Goal: Information Seeking & Learning: Learn about a topic

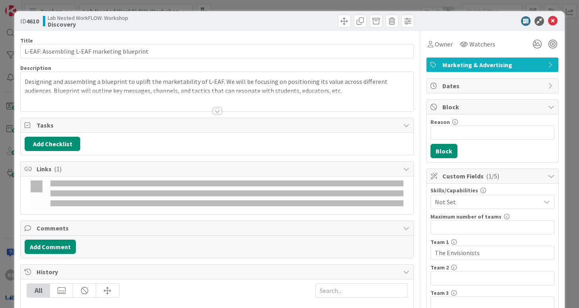
click at [216, 108] on div at bounding box center [217, 111] width 9 height 6
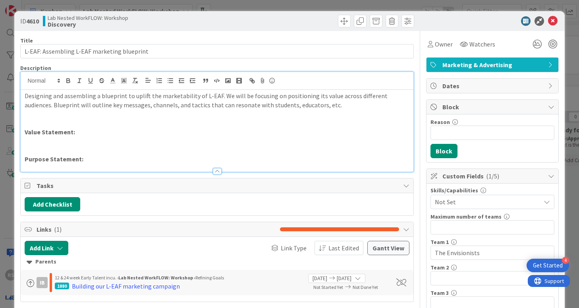
drag, startPoint x: 167, startPoint y: 149, endPoint x: 162, endPoint y: 160, distance: 11.9
click at [167, 149] on p at bounding box center [217, 149] width 384 height 9
click at [162, 160] on p "Purpose Statement:" at bounding box center [217, 158] width 384 height 9
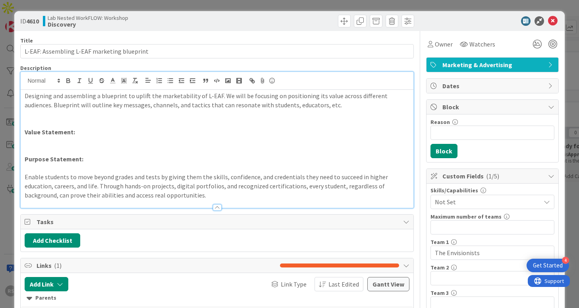
click at [76, 162] on strong "Purpose Statement:" at bounding box center [54, 159] width 59 height 8
click at [92, 162] on p "Purpose Statement:" at bounding box center [217, 158] width 384 height 9
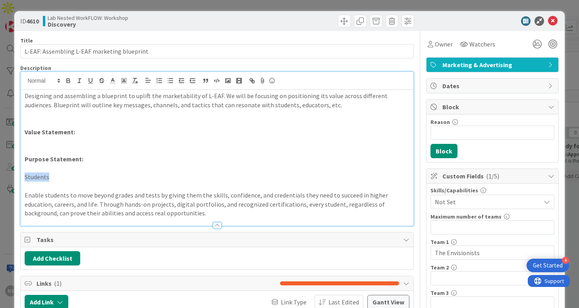
drag, startPoint x: 63, startPoint y: 177, endPoint x: 17, endPoint y: 177, distance: 46.0
click at [168, 83] on icon "button" at bounding box center [170, 80] width 7 height 7
click at [69, 78] on icon "button" at bounding box center [68, 80] width 7 height 7
click at [100, 180] on li "Students" at bounding box center [221, 176] width 375 height 9
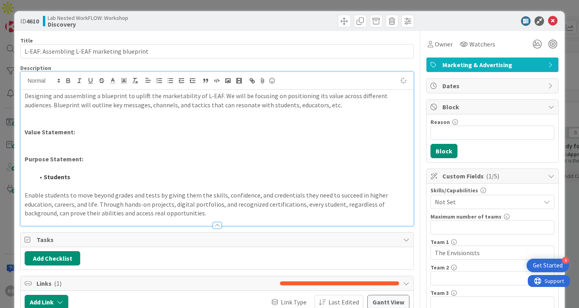
click at [25, 193] on p "Enable students to move beyond grades and tests by giving them the skills, conf…" at bounding box center [217, 204] width 384 height 27
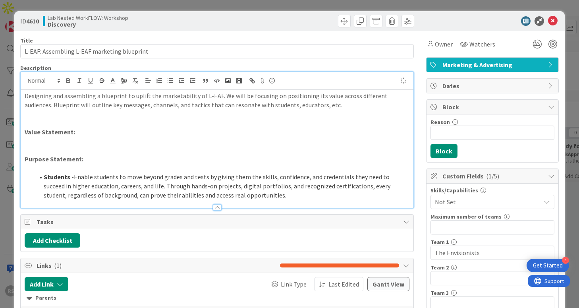
drag, startPoint x: 261, startPoint y: 193, endPoint x: 272, endPoint y: 198, distance: 12.3
click at [261, 194] on li "Students - Enable students to move beyond grades and tests by giving them the s…" at bounding box center [221, 185] width 375 height 27
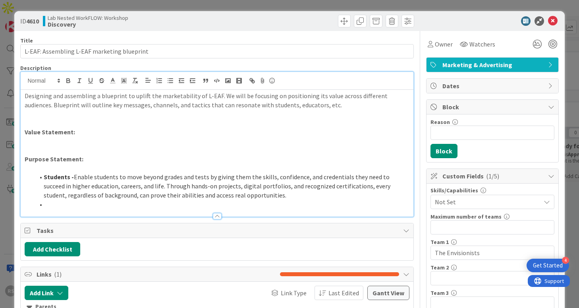
scroll to position [135, 0]
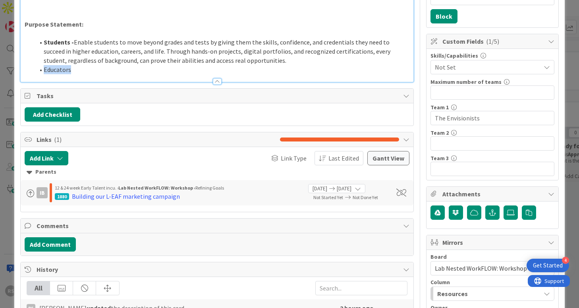
drag, startPoint x: 77, startPoint y: 69, endPoint x: 70, endPoint y: 68, distance: 6.5
click at [70, 68] on li "Educators" at bounding box center [221, 69] width 375 height 9
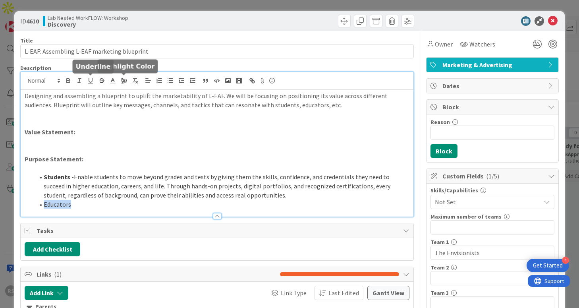
drag, startPoint x: 69, startPoint y: 81, endPoint x: 135, endPoint y: 118, distance: 75.7
click at [69, 81] on icon "button" at bounding box center [68, 82] width 3 height 2
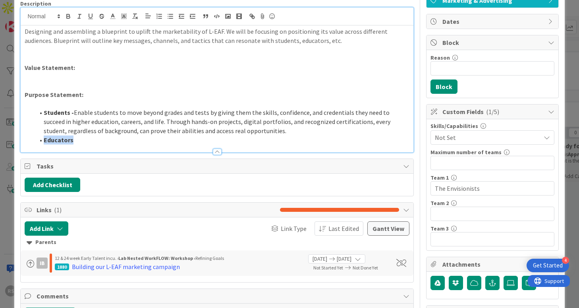
click at [103, 141] on li "Educators" at bounding box center [221, 139] width 375 height 9
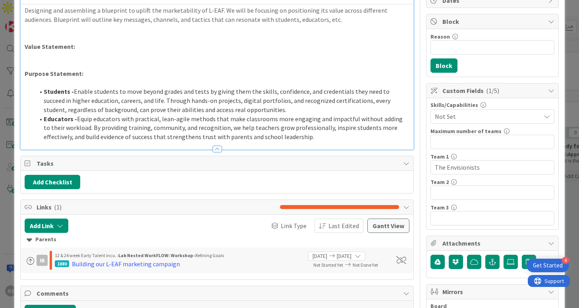
scroll to position [86, 0]
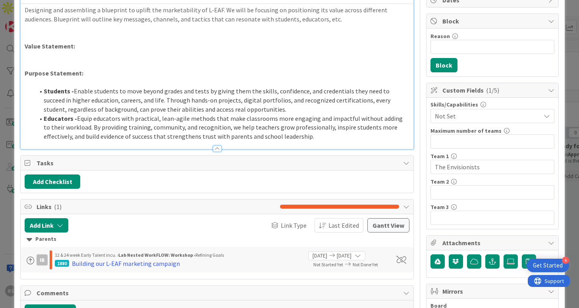
click at [359, 136] on li "Educators - Equip educators with practical, lean-agile methods that make classr…" at bounding box center [221, 127] width 375 height 27
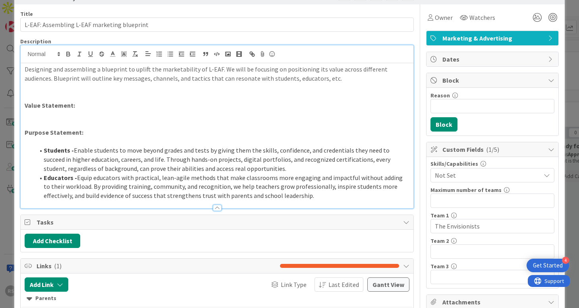
scroll to position [0, 0]
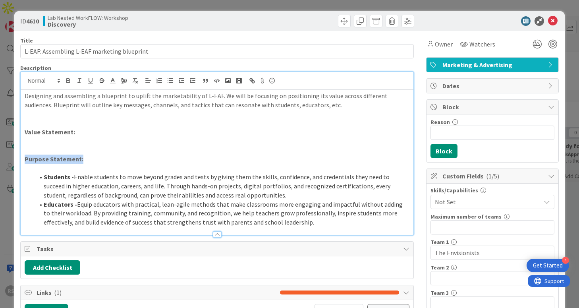
drag, startPoint x: 91, startPoint y: 160, endPoint x: 0, endPoint y: 162, distance: 90.5
click at [0, 162] on div "ID 4610 Lab Nested WorkFLOW: Workshop Discovery Title 43 / 128 L-EAF: Assemblin…" at bounding box center [289, 154] width 579 height 308
click at [137, 78] on line "button" at bounding box center [134, 78] width 3 height 0
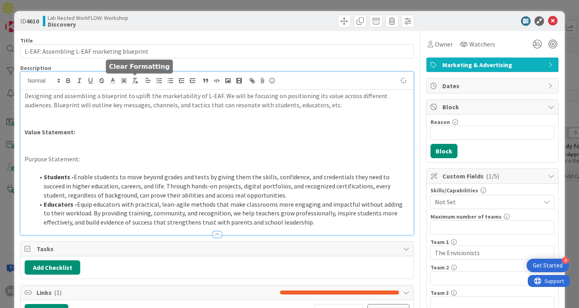
click at [135, 81] on icon "button" at bounding box center [134, 80] width 7 height 7
click at [236, 164] on p at bounding box center [217, 168] width 384 height 9
click at [126, 147] on p at bounding box center [217, 149] width 384 height 9
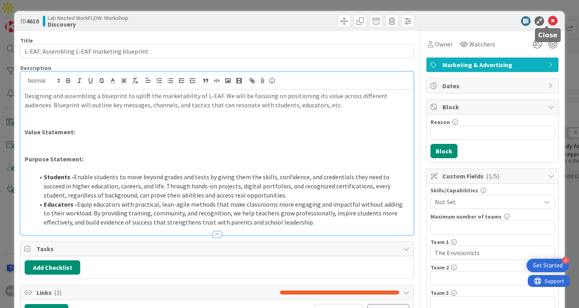
click at [548, 19] on icon at bounding box center [553, 21] width 10 height 10
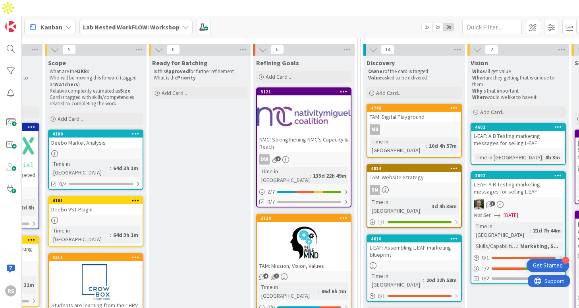
scroll to position [83, 405]
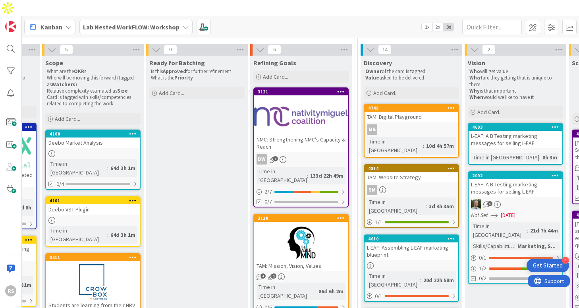
click at [398, 242] on div "L-EAF: Assembling L-EAF marketing blueprint" at bounding box center [411, 250] width 94 height 17
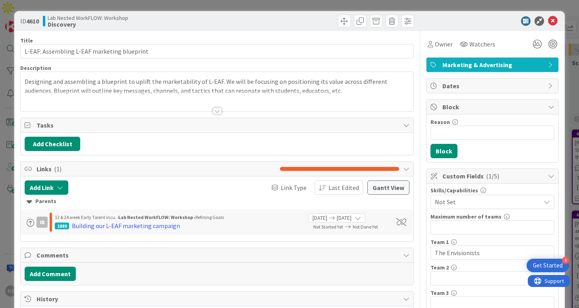
click at [213, 111] on div at bounding box center [217, 111] width 9 height 6
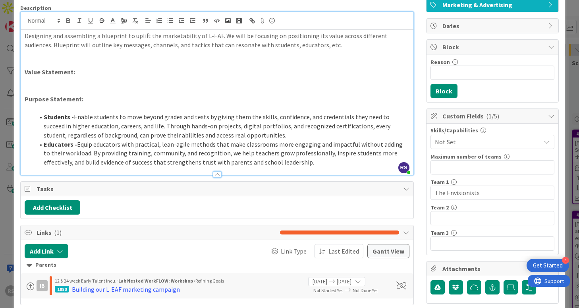
scroll to position [71, 0]
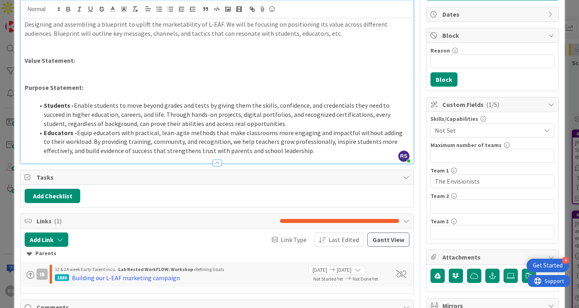
click at [309, 152] on li "Educators - Equip educators with practical, lean-agile methods that make classr…" at bounding box center [221, 141] width 375 height 27
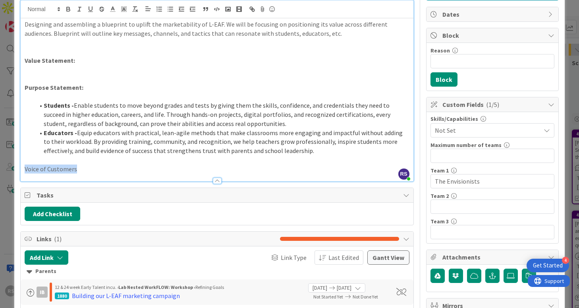
drag, startPoint x: 86, startPoint y: 168, endPoint x: 7, endPoint y: 168, distance: 79.0
click at [7, 168] on div "ID 4610 Lab Nested WorkFLOW: Workshop Discovery Title 43 / 128 L-EAF: Assemblin…" at bounding box center [289, 154] width 579 height 308
click at [69, 8] on icon "button" at bounding box center [68, 8] width 3 height 2
click at [89, 168] on p "Voice of Customers" at bounding box center [217, 168] width 384 height 9
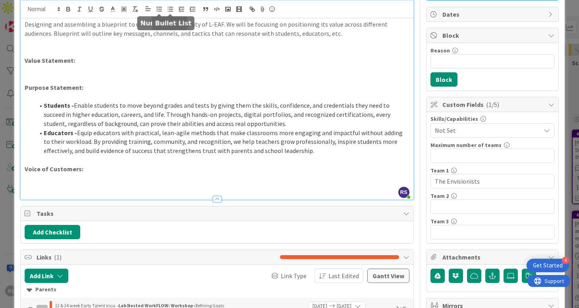
click at [168, 10] on icon "button" at bounding box center [170, 9] width 7 height 7
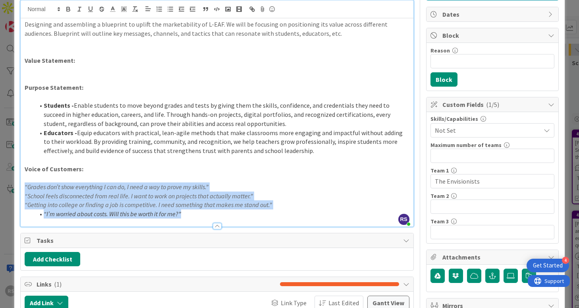
drag, startPoint x: 24, startPoint y: 187, endPoint x: 173, endPoint y: 229, distance: 155.1
click at [173, 229] on div "Title 43 / 128 L-EAF: Assembling L-EAF marketing blueprint Description RS [PERS…" at bounding box center [216, 305] width 393 height 691
click at [168, 11] on icon "button" at bounding box center [170, 9] width 7 height 7
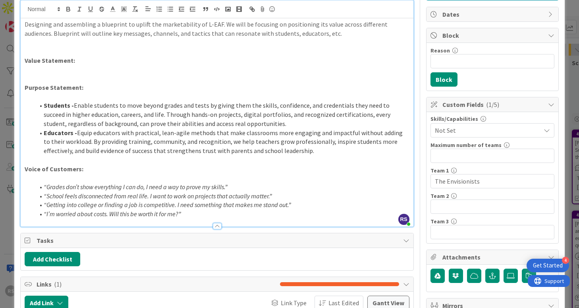
click at [103, 192] on em "“School feels disconnected from real life. I want to work on projects that actu…" at bounding box center [158, 196] width 228 height 8
click at [44, 183] on span at bounding box center [44, 186] width 0 height 9
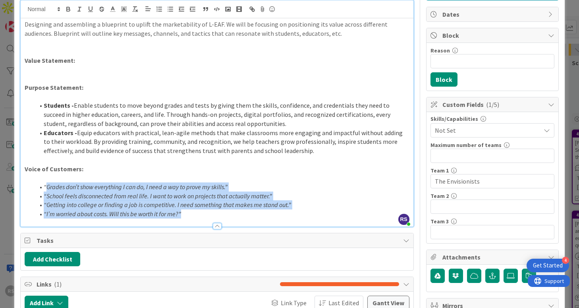
drag, startPoint x: 184, startPoint y: 216, endPoint x: 45, endPoint y: 188, distance: 142.2
click at [45, 188] on ol "“Grades don’t show everything I can do, I need a way to prove my skills.” “Scho…" at bounding box center [217, 200] width 384 height 36
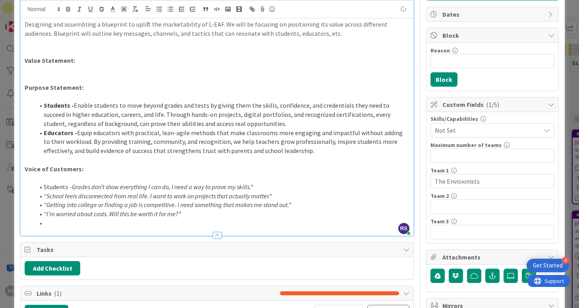
click at [44, 196] on span at bounding box center [44, 195] width 0 height 9
click at [72, 187] on em "Grades don’t show everything I can do, I need a way to prove my skills.”" at bounding box center [162, 187] width 181 height 8
click at [170, 8] on icon "button" at bounding box center [170, 9] width 7 height 7
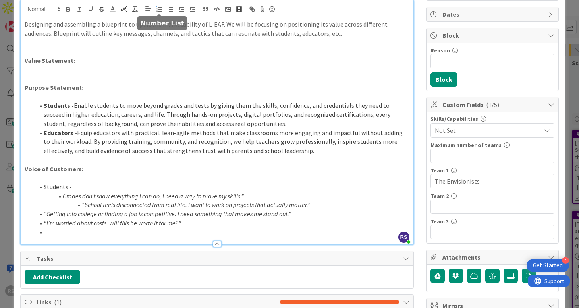
click at [160, 7] on line "button" at bounding box center [159, 7] width 3 height 0
click at [45, 187] on li "Students -" at bounding box center [221, 186] width 375 height 9
click at [44, 187] on li "Students -" at bounding box center [221, 186] width 375 height 9
click at [171, 10] on icon "button" at bounding box center [170, 9] width 7 height 7
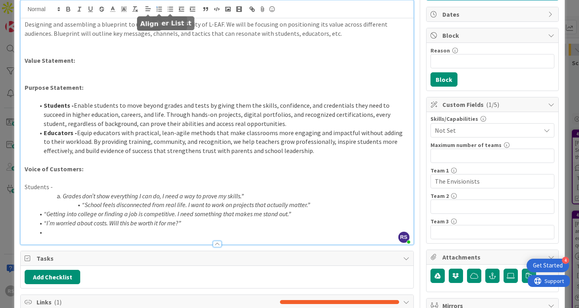
click at [159, 10] on icon "button" at bounding box center [159, 9] width 7 height 7
click at [63, 198] on em "Grades don’t show everything I can do, I need a way to prove my skills.”" at bounding box center [153, 196] width 181 height 8
click at [169, 6] on icon "button" at bounding box center [170, 9] width 7 height 7
click at [82, 206] on em "“School feels disconnected from real life. I want to work on projects that actu…" at bounding box center [196, 204] width 228 height 8
click at [44, 217] on span at bounding box center [44, 213] width 0 height 9
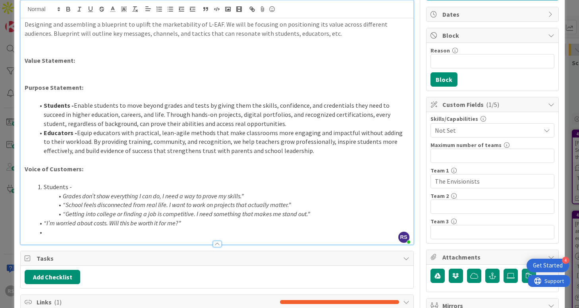
click at [44, 225] on span at bounding box center [44, 222] width 0 height 9
click at [44, 231] on span at bounding box center [44, 231] width 0 height 9
click at [52, 231] on li at bounding box center [221, 231] width 375 height 9
click at [210, 224] on li "“I’m worried about costs. Will this be worth it for me?”" at bounding box center [221, 222] width 375 height 9
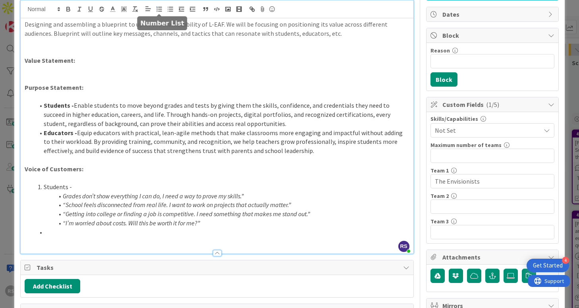
click at [156, 12] on icon "button" at bounding box center [159, 9] width 7 height 7
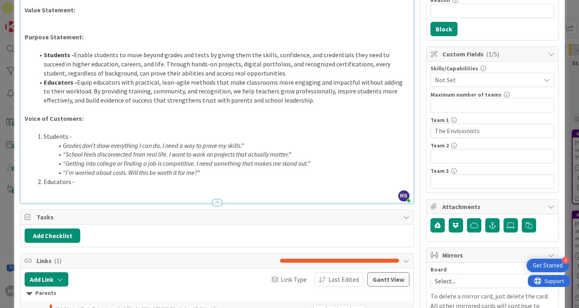
scroll to position [129, 0]
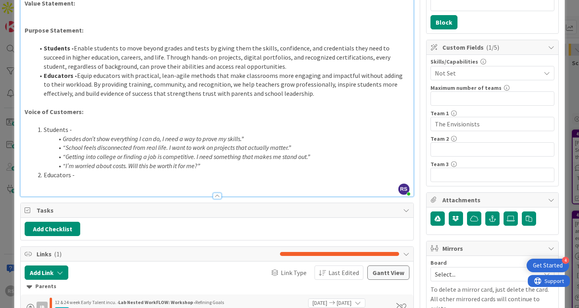
drag, startPoint x: 74, startPoint y: 130, endPoint x: 43, endPoint y: 131, distance: 30.6
click at [43, 131] on li "Students -" at bounding box center [221, 129] width 375 height 9
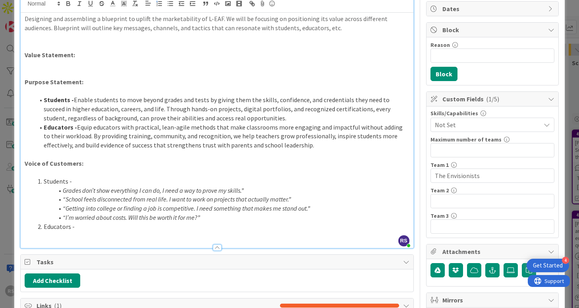
scroll to position [76, 0]
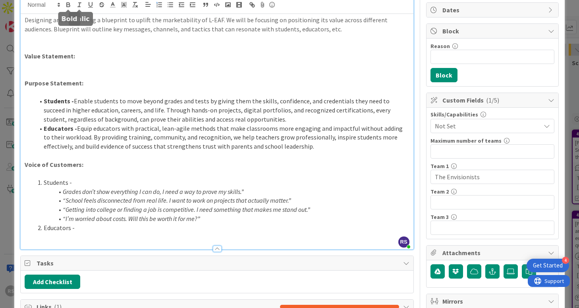
click at [64, 6] on button "button" at bounding box center [68, 5] width 11 height 10
drag, startPoint x: 75, startPoint y: 227, endPoint x: 44, endPoint y: 226, distance: 31.0
click at [44, 226] on li "Educators -" at bounding box center [221, 227] width 375 height 9
click at [69, 4] on icon "button" at bounding box center [68, 4] width 3 height 2
click at [81, 233] on p at bounding box center [217, 236] width 384 height 9
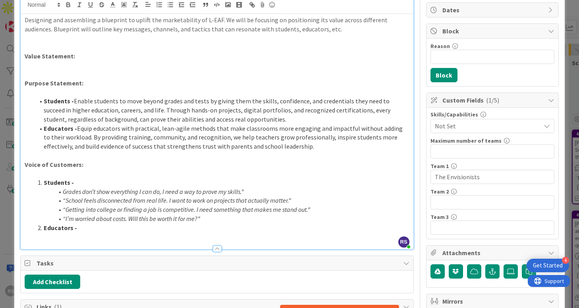
click at [90, 227] on li "Educators -" at bounding box center [221, 227] width 375 height 9
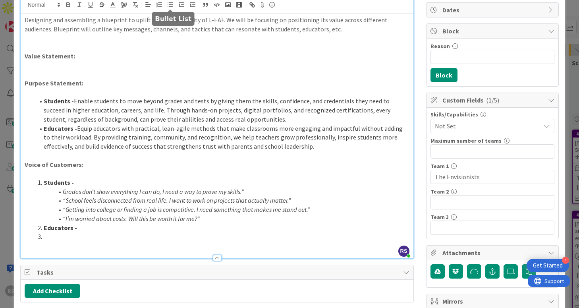
click at [171, 6] on icon "button" at bounding box center [170, 4] width 7 height 7
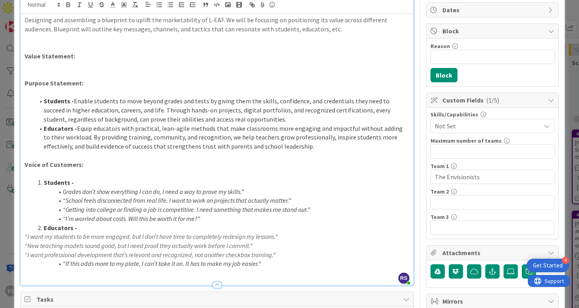
click at [25, 234] on em "“I want my students to be more engaged, but I don’t have time to completely red…" at bounding box center [151, 236] width 253 height 8
click at [168, 6] on icon "button" at bounding box center [170, 4] width 7 height 7
click at [25, 245] on em "“New teaching models sound good, but I need proof they actually work before I c…" at bounding box center [139, 245] width 228 height 8
click at [172, 3] on line "button" at bounding box center [171, 3] width 4 height 0
click at [23, 255] on div "Designing and assembling a blueprint to uplift the marketability of L-EAF. We w…" at bounding box center [217, 149] width 392 height 271
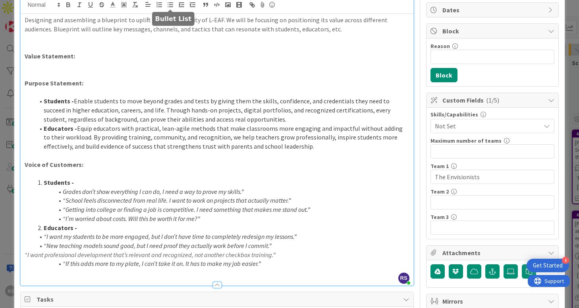
click at [167, 4] on icon "button" at bounding box center [170, 4] width 7 height 7
click at [44, 238] on span at bounding box center [44, 236] width 0 height 9
click at [44, 249] on span at bounding box center [44, 245] width 0 height 9
click at [44, 258] on em "“I want professional development that’s relevant and recognized, not another ch…" at bounding box center [169, 254] width 251 height 8
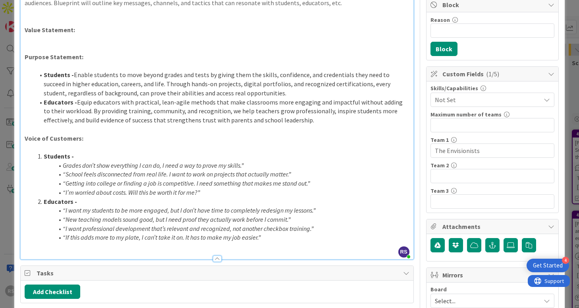
scroll to position [0, 0]
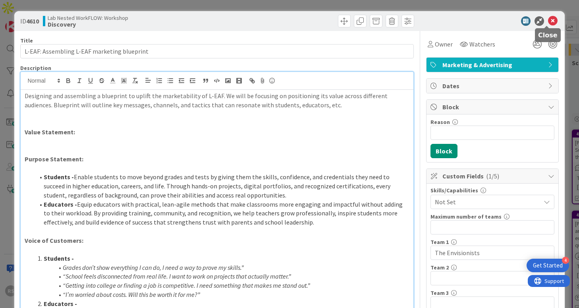
click at [548, 19] on icon at bounding box center [553, 21] width 10 height 10
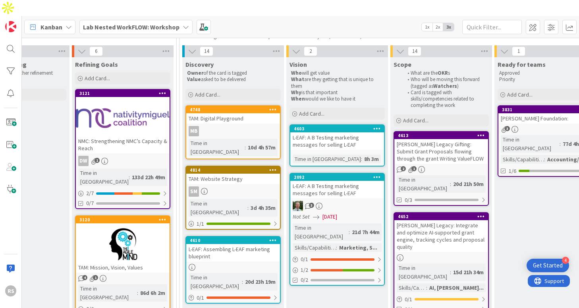
scroll to position [81, 584]
click at [233, 244] on div "L-EAF: Assembling L-EAF marketing blueprint" at bounding box center [233, 252] width 94 height 17
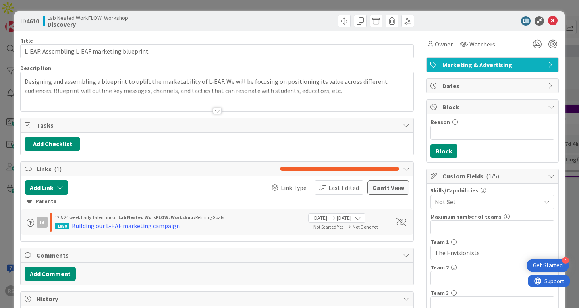
click at [215, 111] on div at bounding box center [217, 111] width 9 height 6
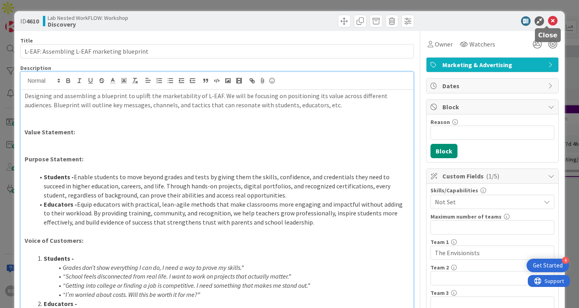
click at [548, 21] on icon at bounding box center [553, 21] width 10 height 10
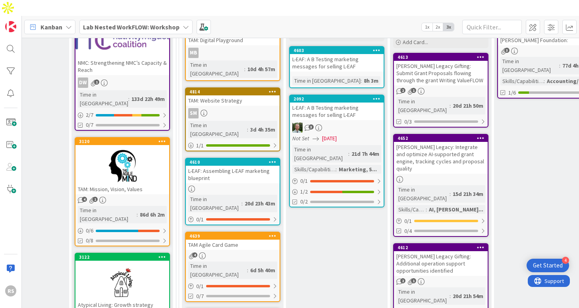
scroll to position [160, 584]
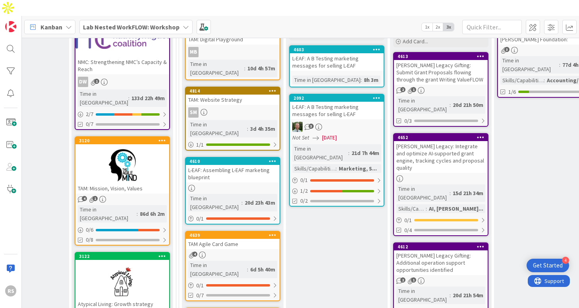
click at [225, 165] on div "L-EAF: Assembling L-EAF marketing blueprint" at bounding box center [233, 173] width 94 height 17
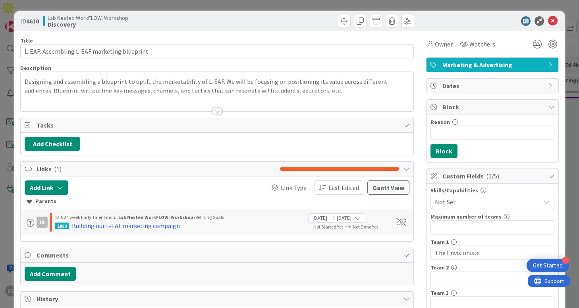
click at [214, 110] on div at bounding box center [217, 111] width 9 height 6
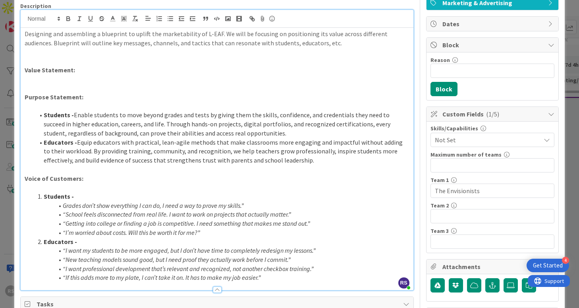
scroll to position [62, 0]
drag, startPoint x: 33, startPoint y: 77, endPoint x: 83, endPoint y: 76, distance: 50.4
click at [83, 76] on p at bounding box center [217, 78] width 384 height 9
click at [82, 69] on p "Value Statement:" at bounding box center [217, 69] width 384 height 9
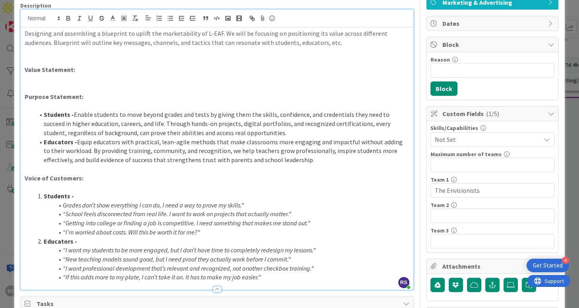
scroll to position [0, 0]
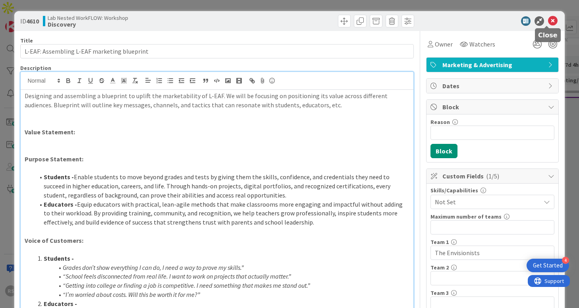
click at [549, 21] on icon at bounding box center [553, 21] width 10 height 10
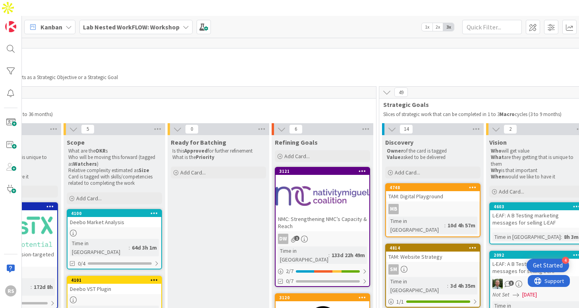
scroll to position [4, 325]
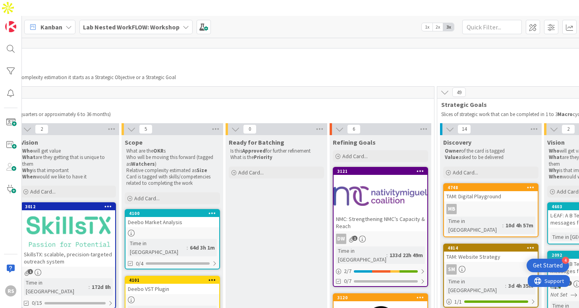
click at [128, 23] on b "Lab Nested WorkFLOW: Workshop" at bounding box center [131, 27] width 96 height 8
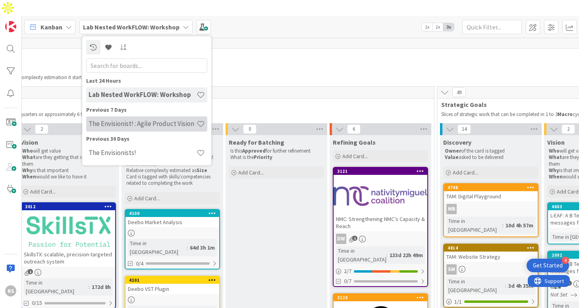
click at [127, 119] on h4 "The Envisionist! : Agile Product Vision" at bounding box center [143, 123] width 108 height 8
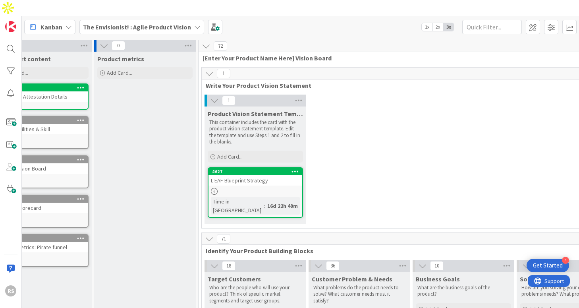
scroll to position [0, 37]
click at [262, 188] on div at bounding box center [253, 191] width 94 height 7
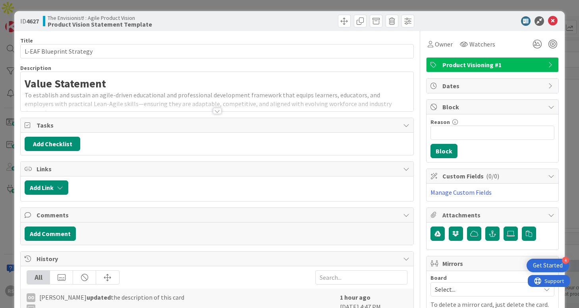
click at [214, 114] on div at bounding box center [217, 111] width 9 height 6
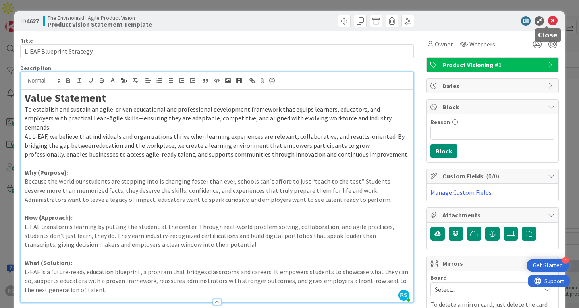
click at [548, 22] on icon at bounding box center [553, 21] width 10 height 10
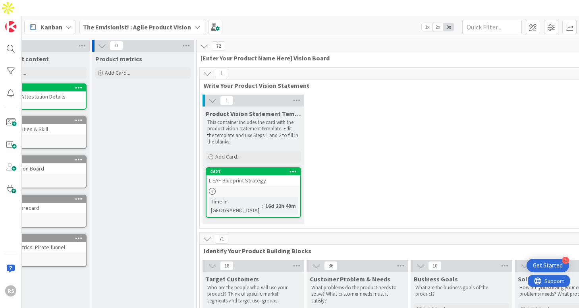
click at [176, 22] on span "The Envisionist! : Agile Product Vision" at bounding box center [137, 27] width 108 height 10
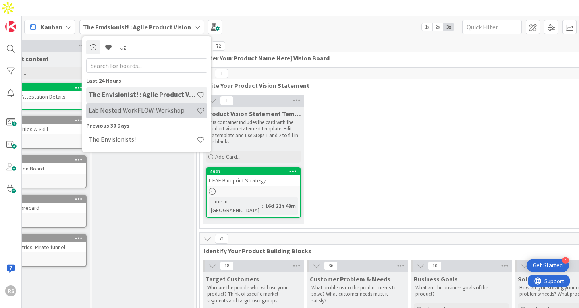
click at [158, 106] on h4 "Lab Nested WorkFLOW: Workshop" at bounding box center [143, 110] width 108 height 8
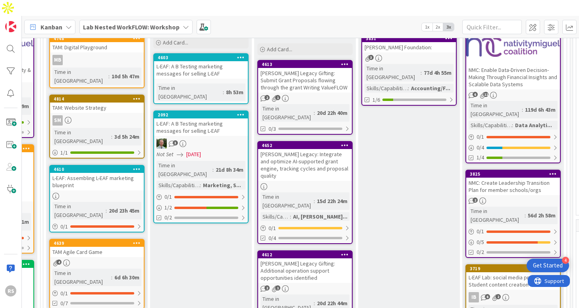
scroll to position [152, 718]
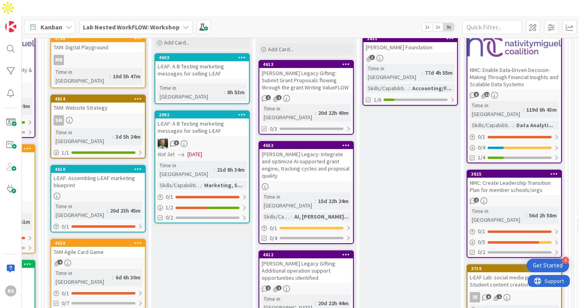
click at [100, 173] on div "L-EAF: Assembling L-EAF marketing blueprint" at bounding box center [98, 181] width 94 height 17
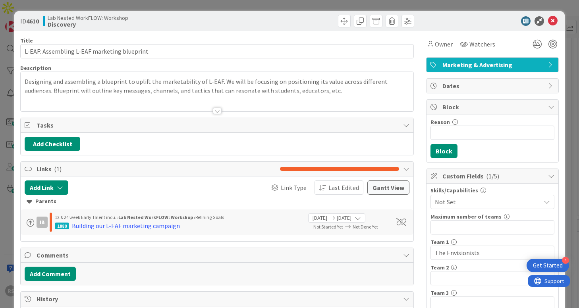
click at [216, 112] on div at bounding box center [217, 111] width 9 height 6
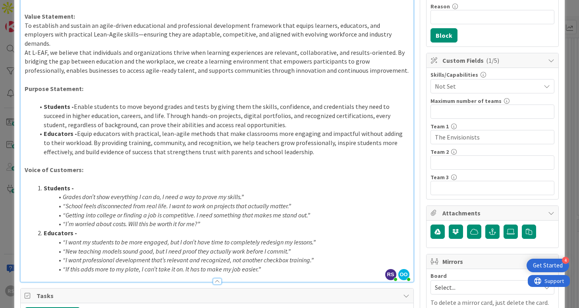
scroll to position [116, 0]
drag, startPoint x: 64, startPoint y: 188, endPoint x: 152, endPoint y: 193, distance: 88.3
click at [65, 192] on em "Grades don’t show everything I can do, I need a way to prove my skills.”" at bounding box center [153, 196] width 181 height 8
drag, startPoint x: 64, startPoint y: 187, endPoint x: 103, endPoint y: 191, distance: 38.7
click at [64, 192] on em "Grades don’t show everything I can do, I need a way to prove my skills.”" at bounding box center [153, 196] width 181 height 8
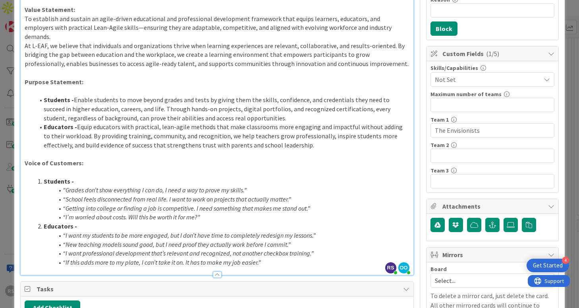
scroll to position [163, 0]
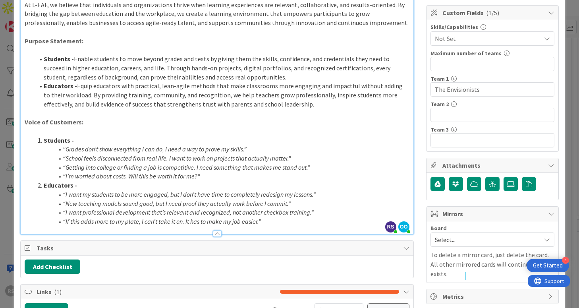
click at [314, 98] on li "Educators - Equip educators with practical, lean-agile methods that make classr…" at bounding box center [221, 94] width 375 height 27
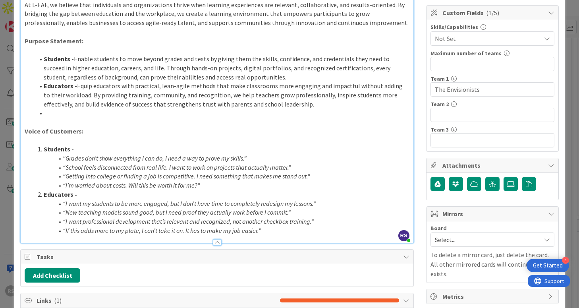
scroll to position [169, 0]
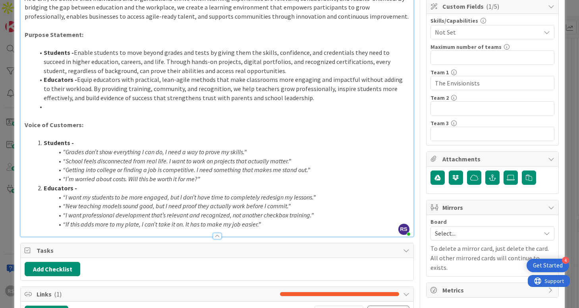
click at [273, 228] on div at bounding box center [217, 232] width 392 height 8
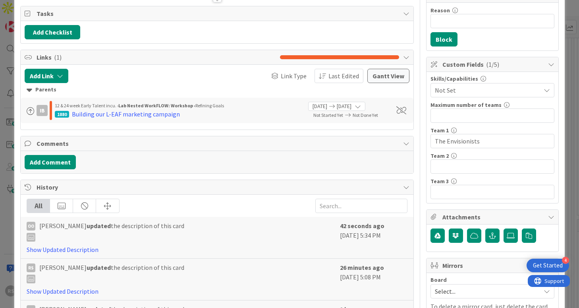
scroll to position [0, 0]
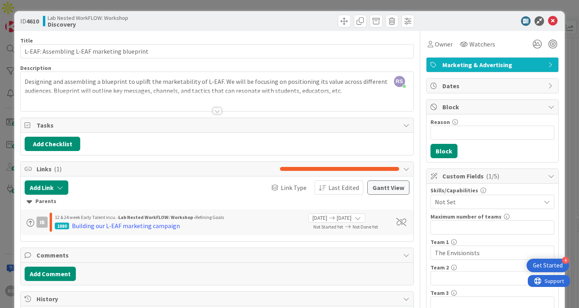
click at [213, 109] on div at bounding box center [217, 111] width 9 height 6
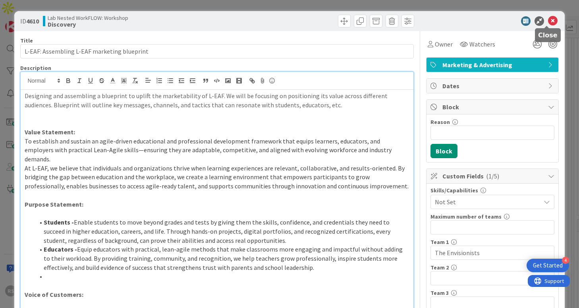
click at [548, 21] on icon at bounding box center [553, 21] width 10 height 10
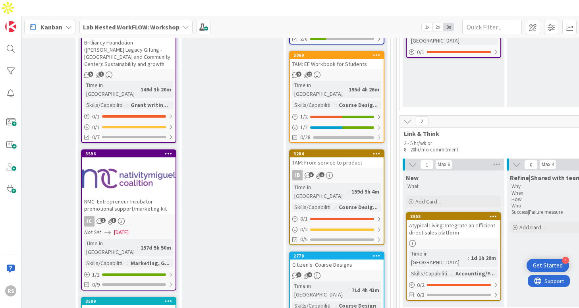
scroll to position [793, 896]
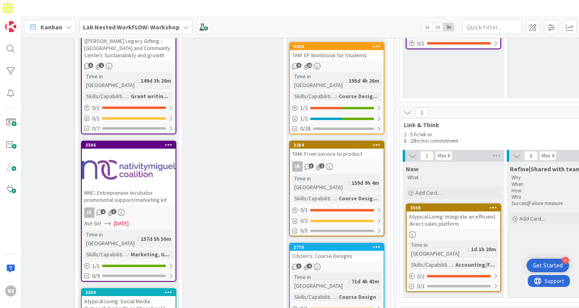
click at [338, 243] on div "2770 Citizen's: Course Designs 3 4 Time in Column : 71d 4h 43m Skills/Capabilit…" at bounding box center [336, 283] width 95 height 81
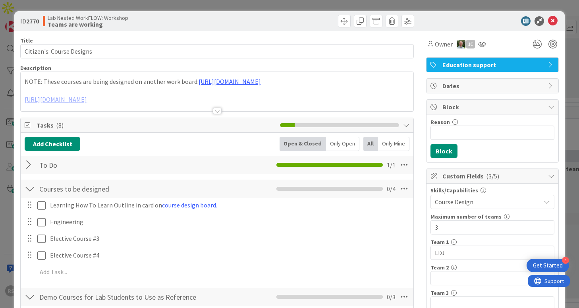
click at [213, 108] on div at bounding box center [217, 111] width 9 height 6
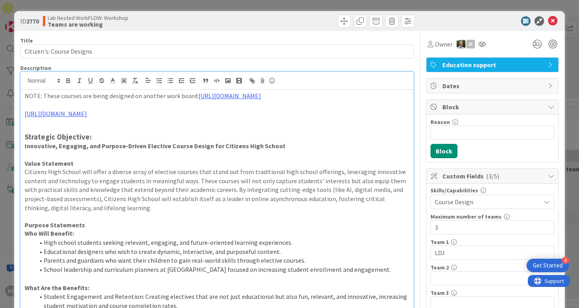
click at [553, 21] on div "ID 2770 Lab Nested WorkFLOW: Workshop Teams are working" at bounding box center [289, 21] width 550 height 20
click at [548, 20] on icon at bounding box center [553, 21] width 10 height 10
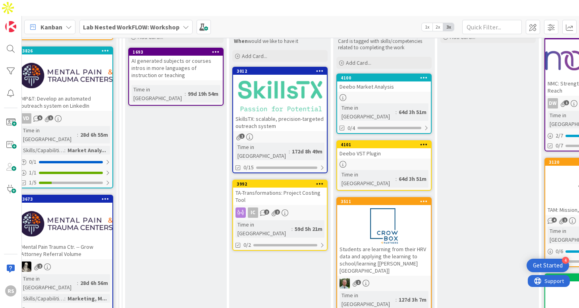
scroll to position [0, 114]
